Goal: Obtain resource: Download file/media

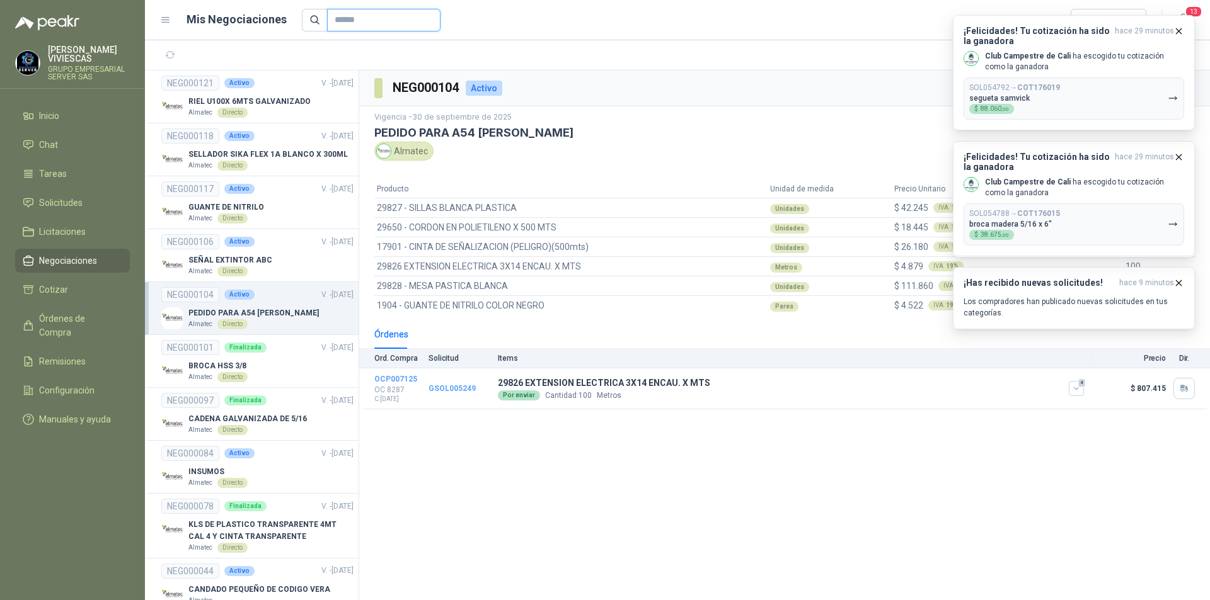
click at [340, 19] on input "text" at bounding box center [379, 19] width 88 height 21
click at [52, 355] on span "Remisiones" at bounding box center [62, 362] width 47 height 14
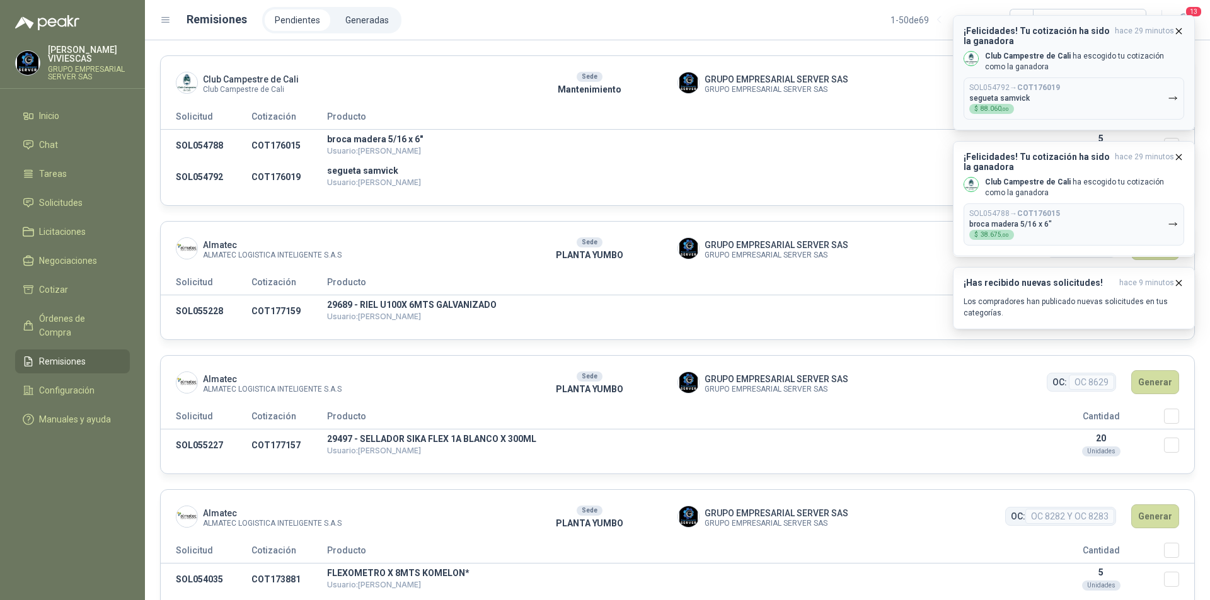
click at [1177, 28] on icon "button" at bounding box center [1178, 31] width 11 height 11
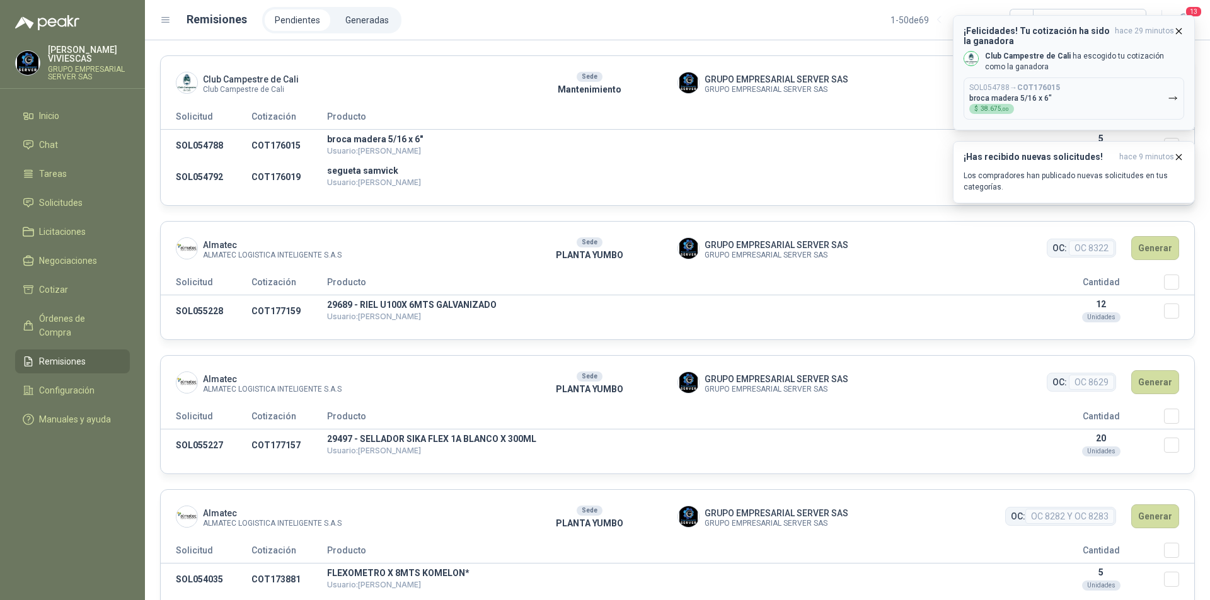
click at [1178, 28] on icon "button" at bounding box center [1178, 31] width 11 height 11
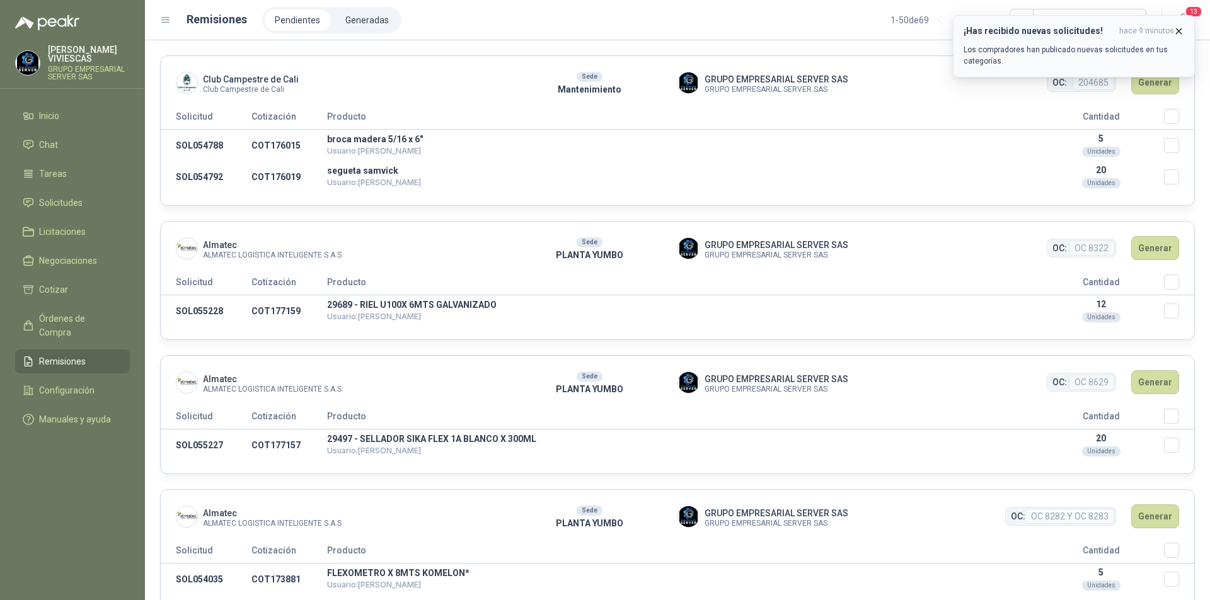
click at [1180, 26] on icon "button" at bounding box center [1178, 31] width 11 height 11
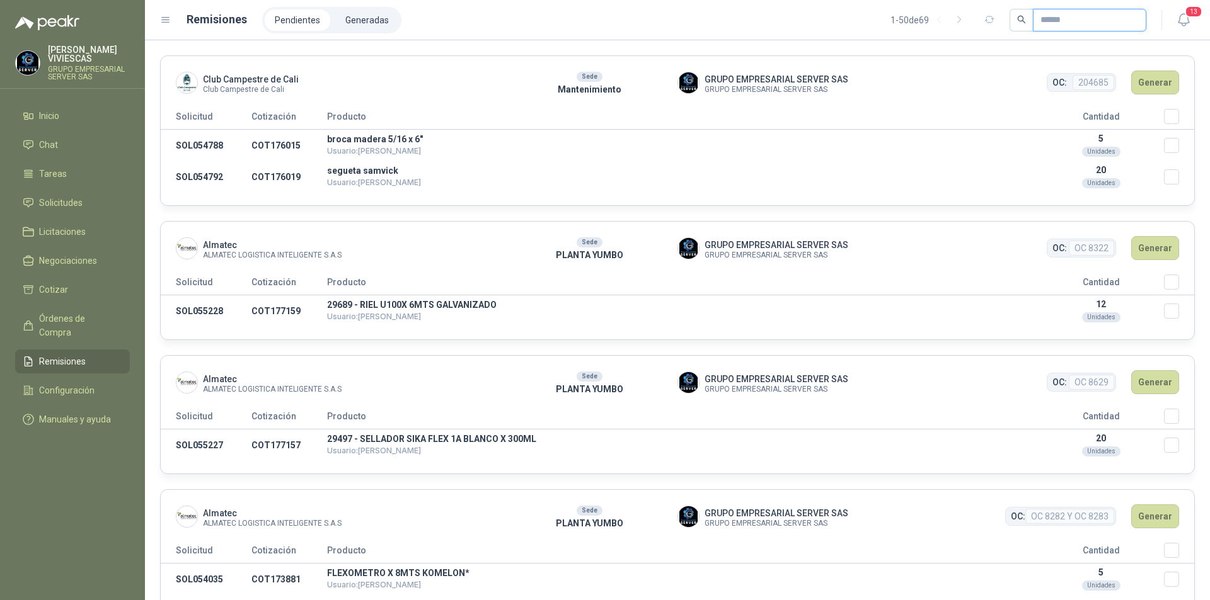
click at [1072, 28] on input "text" at bounding box center [1084, 19] width 88 height 21
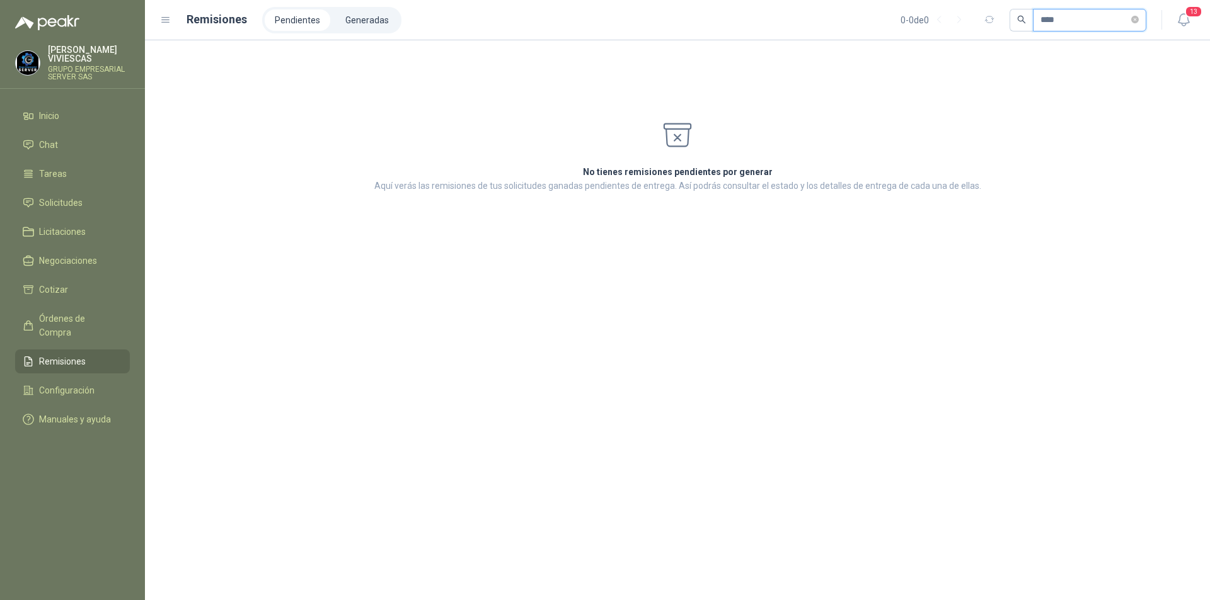
click at [1040, 22] on input "****" at bounding box center [1084, 19] width 88 height 21
type input "******"
click at [1076, 21] on input "******" at bounding box center [1084, 19] width 88 height 21
click at [367, 21] on li "Generadas" at bounding box center [367, 19] width 64 height 21
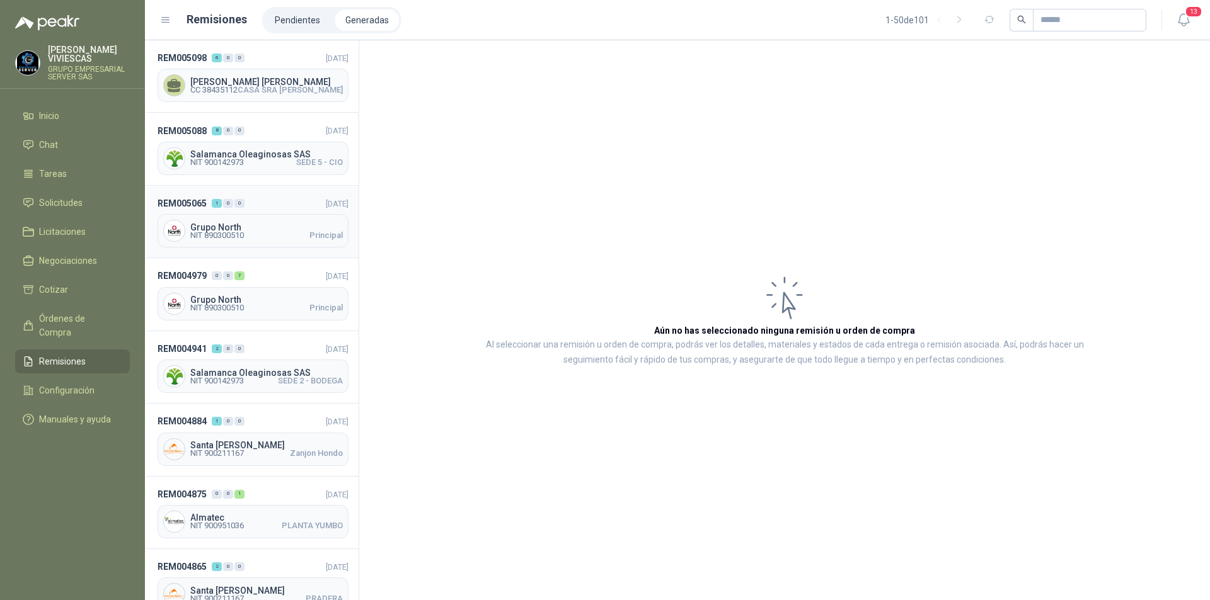
click at [212, 227] on span "Grupo North" at bounding box center [266, 227] width 152 height 9
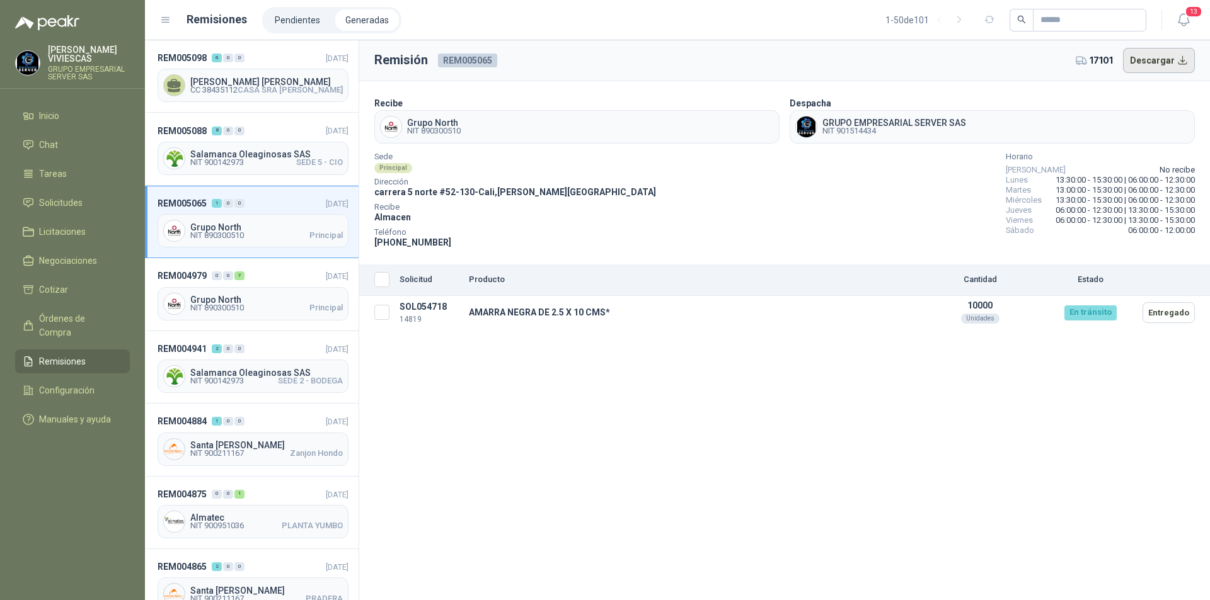
click at [1166, 55] on button "Descargar" at bounding box center [1159, 60] width 72 height 25
click at [55, 316] on span "Órdenes de Compra" at bounding box center [78, 326] width 79 height 28
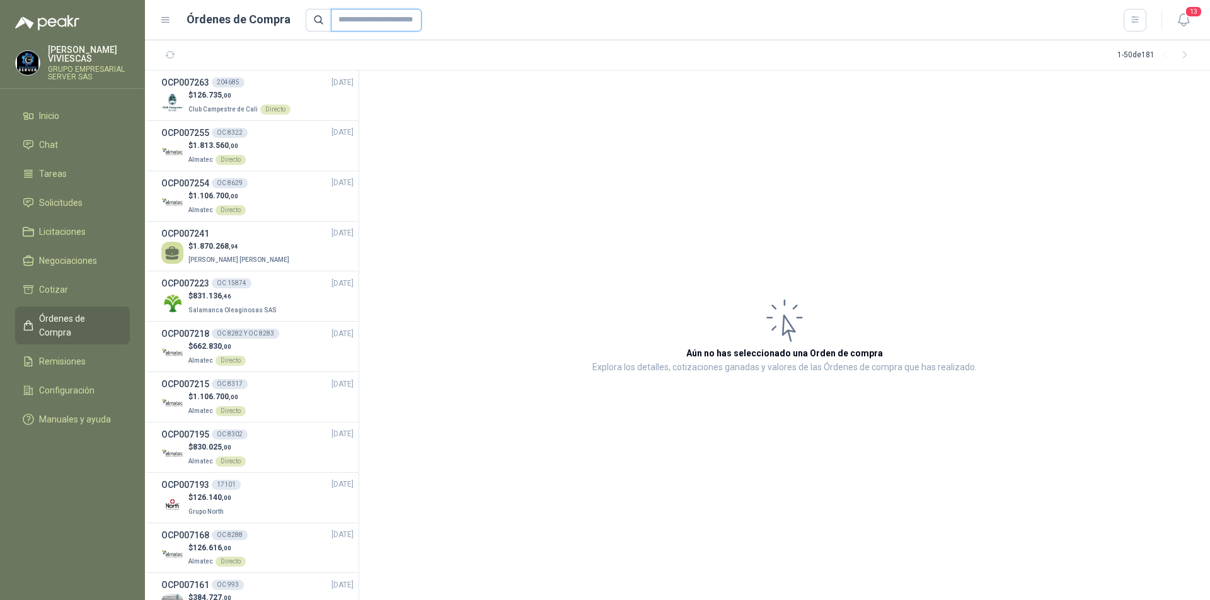
click at [350, 23] on input "text" at bounding box center [376, 20] width 91 height 23
click at [256, 497] on div "$ 126.140 ,00 Grupo North" at bounding box center [257, 505] width 192 height 26
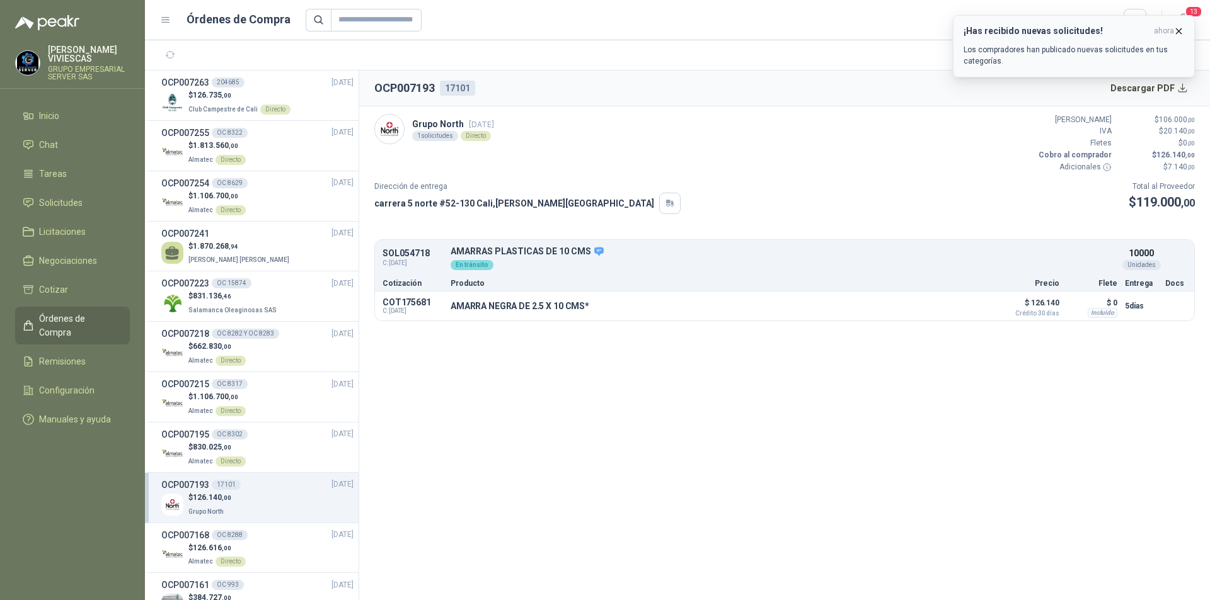
click at [1177, 30] on icon "button" at bounding box center [1178, 30] width 5 height 5
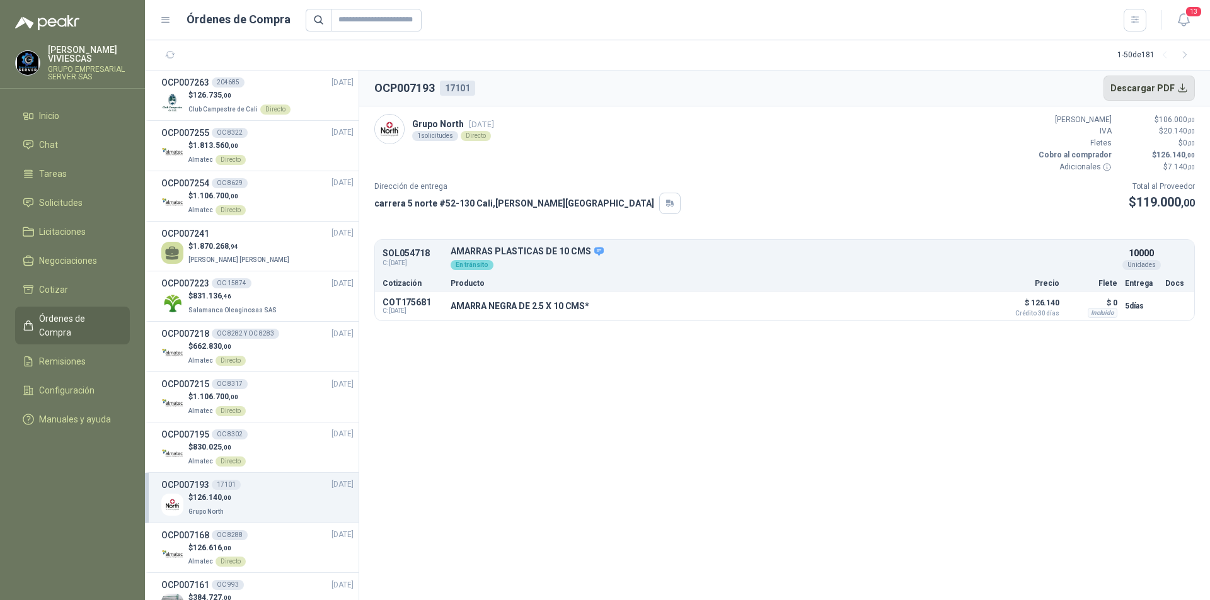
click at [1164, 91] on button "Descargar PDF" at bounding box center [1149, 88] width 92 height 25
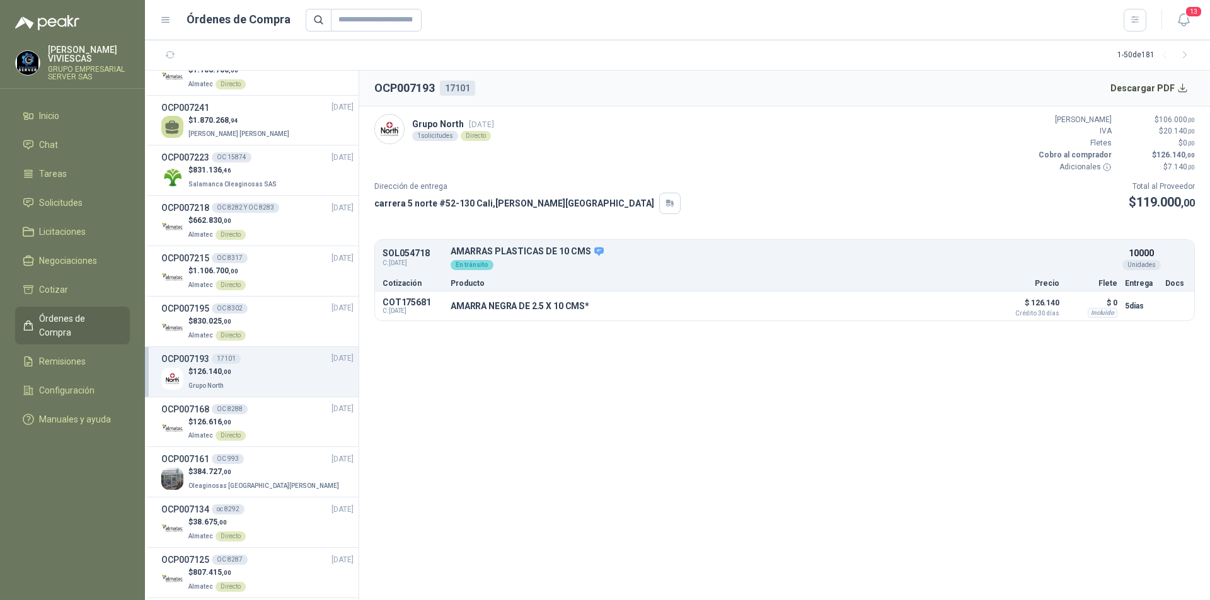
scroll to position [252, 0]
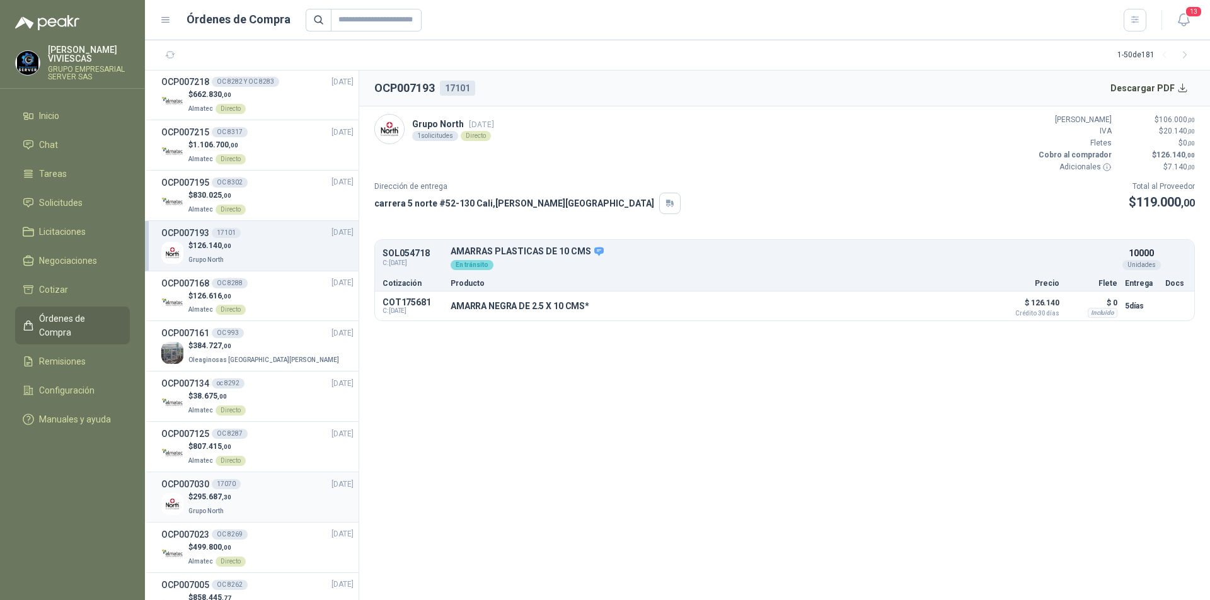
click at [244, 500] on div "$ 295.687 ,30 Grupo North" at bounding box center [257, 504] width 192 height 26
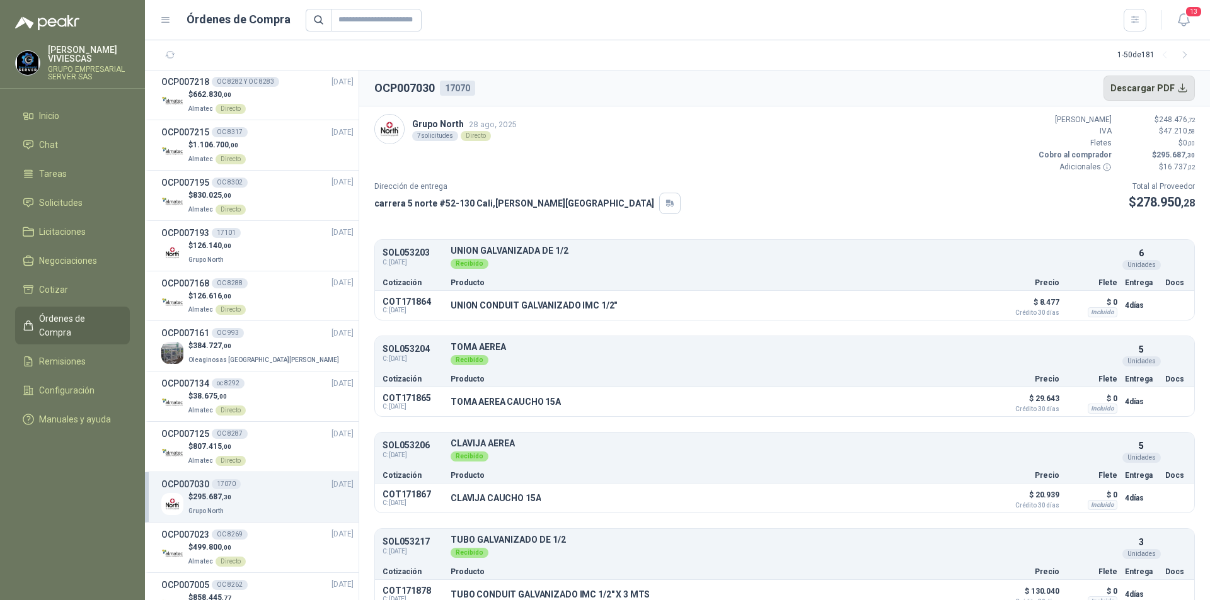
click at [1176, 84] on button "Descargar PDF" at bounding box center [1149, 88] width 92 height 25
